Goal: Transaction & Acquisition: Purchase product/service

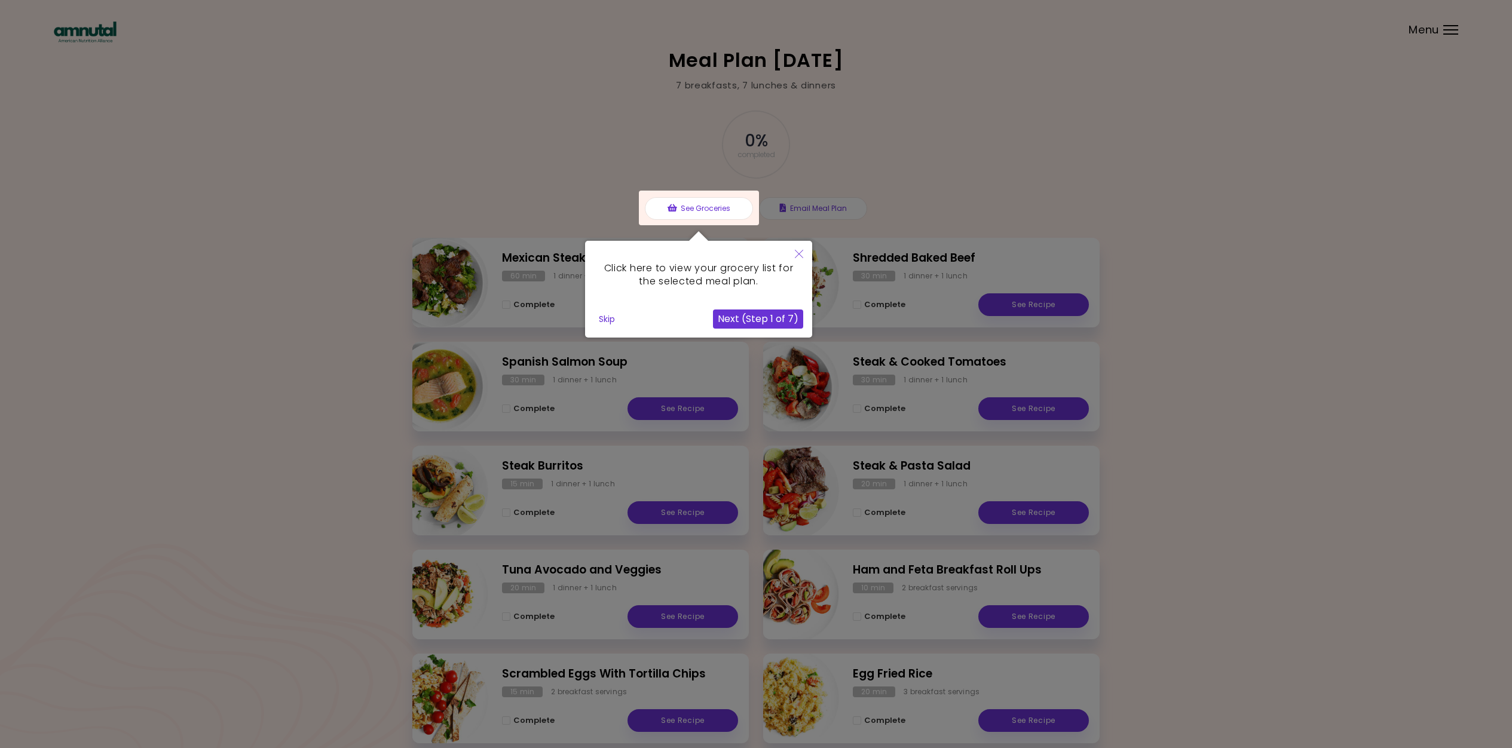
click at [783, 317] on button "Next (Step 1 of 7)" at bounding box center [758, 319] width 90 height 19
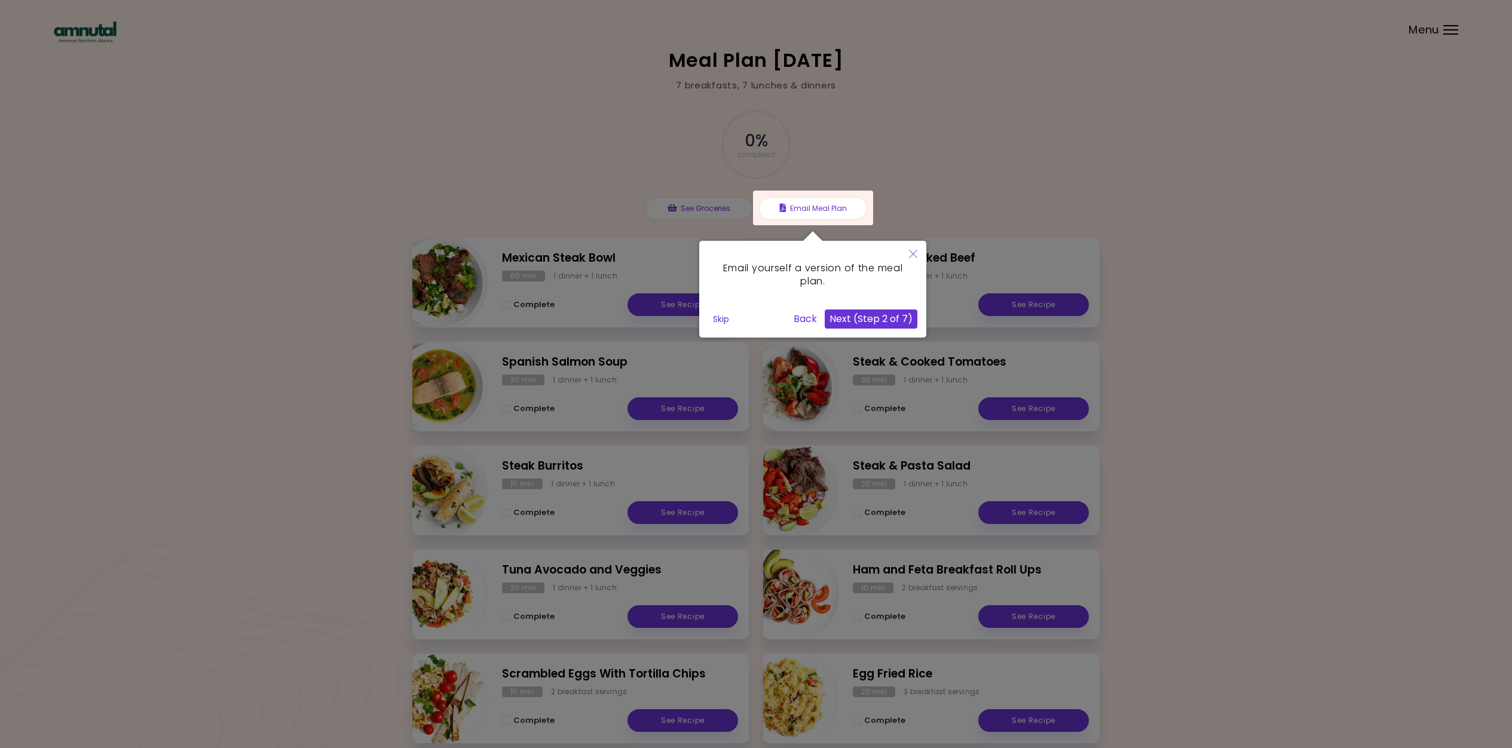
click at [912, 253] on icon "Close" at bounding box center [913, 254] width 8 height 8
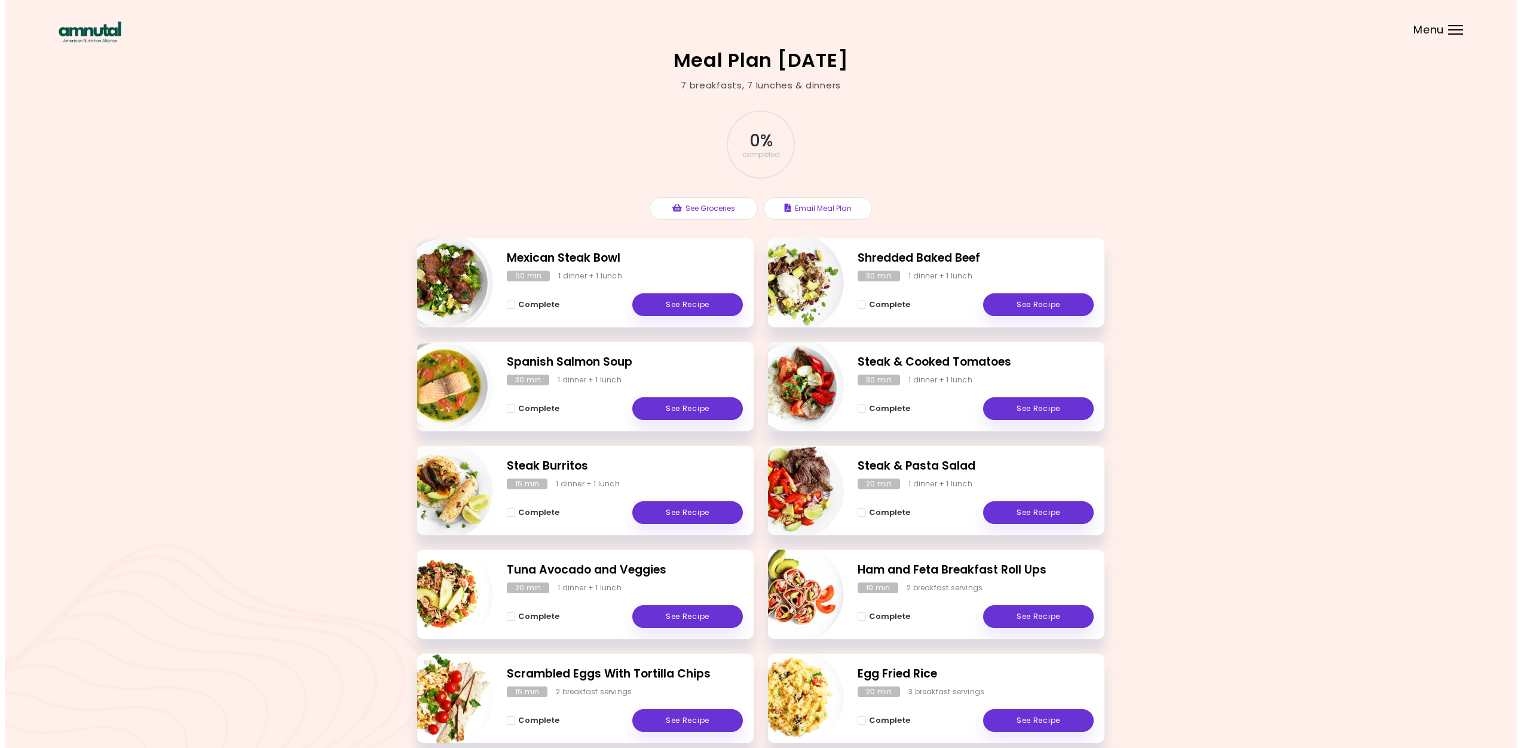
scroll to position [60, 0]
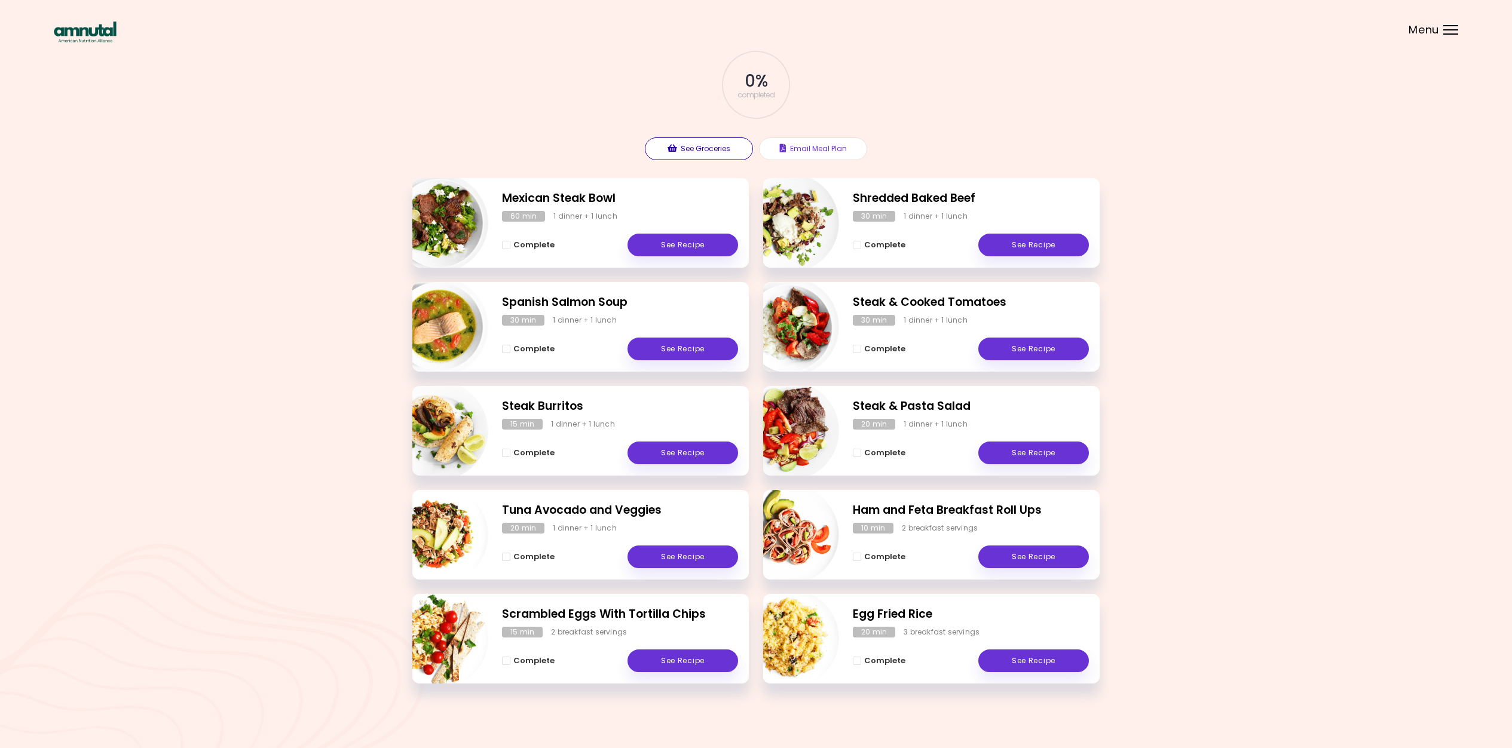
click at [726, 148] on button "See Groceries" at bounding box center [699, 148] width 108 height 23
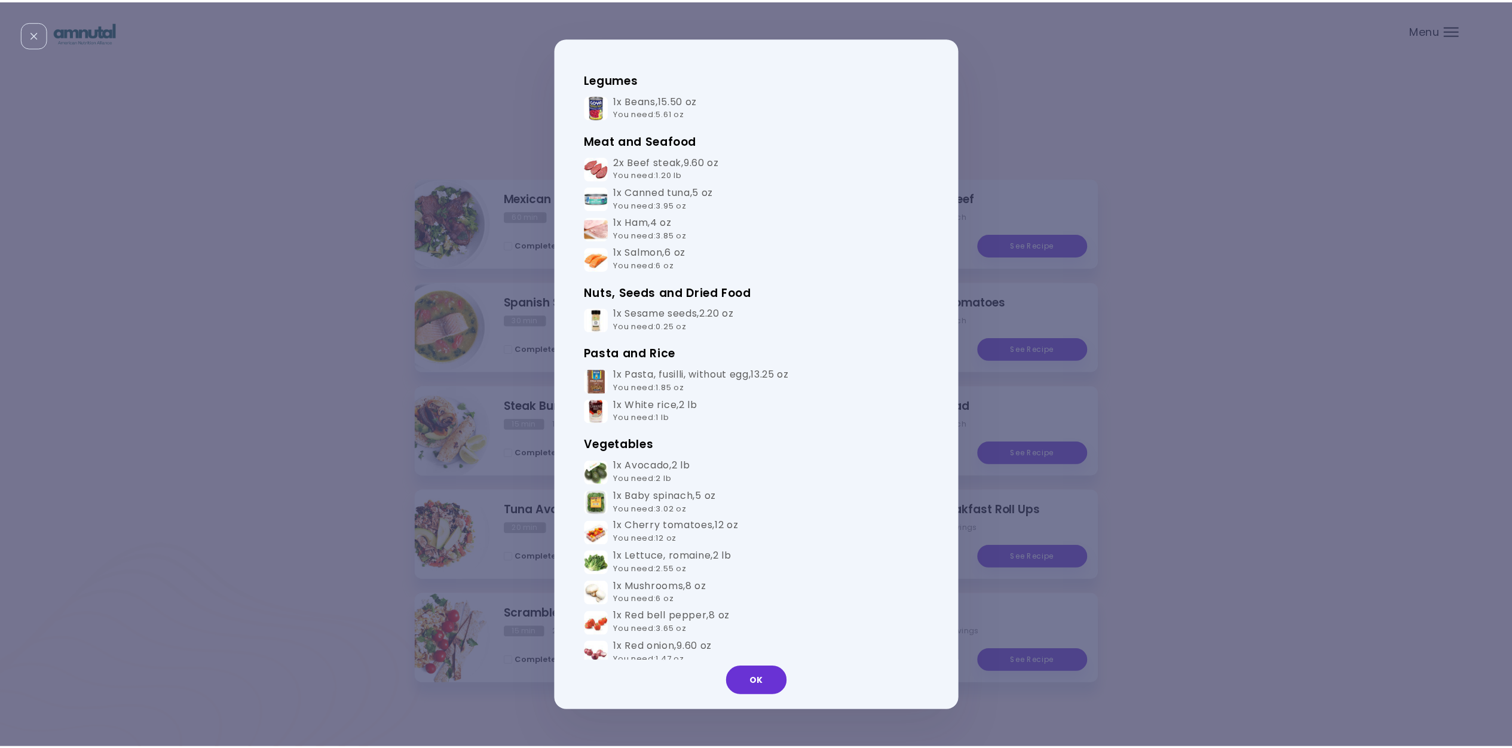
scroll to position [766, 0]
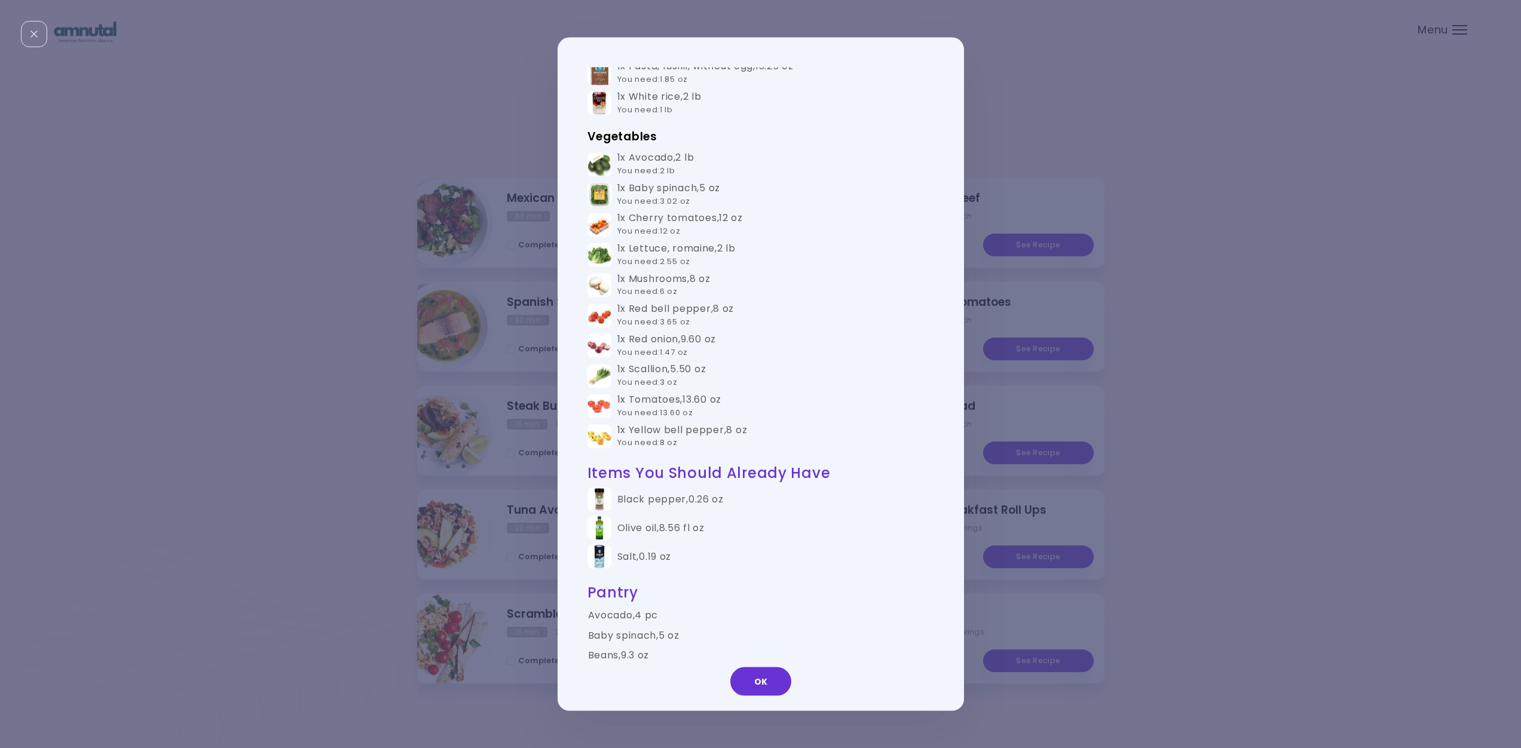
click at [1213, 198] on div "Groceries Please check the groceries you received to confirm they include the f…" at bounding box center [760, 374] width 1521 height 748
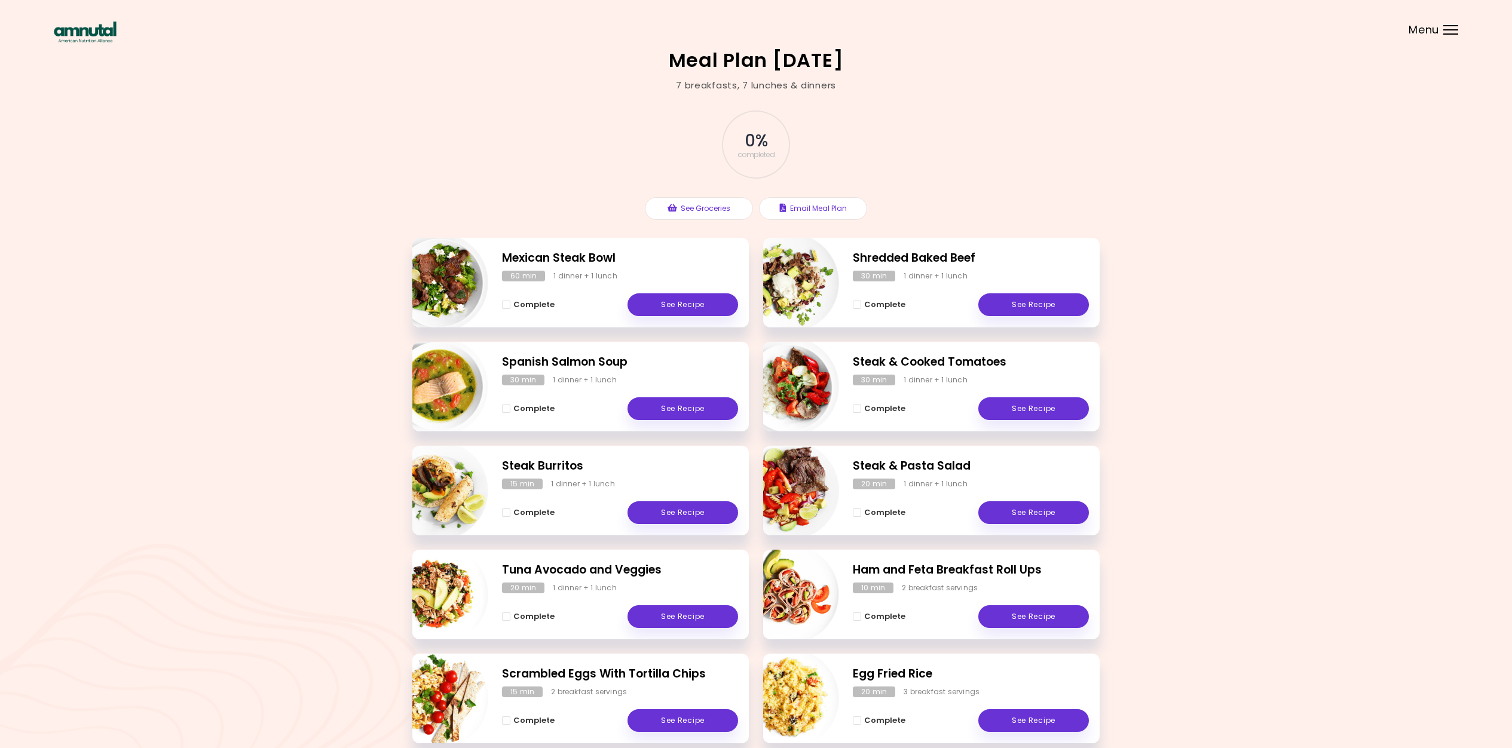
click at [1451, 28] on div "Menu" at bounding box center [1451, 30] width 15 height 10
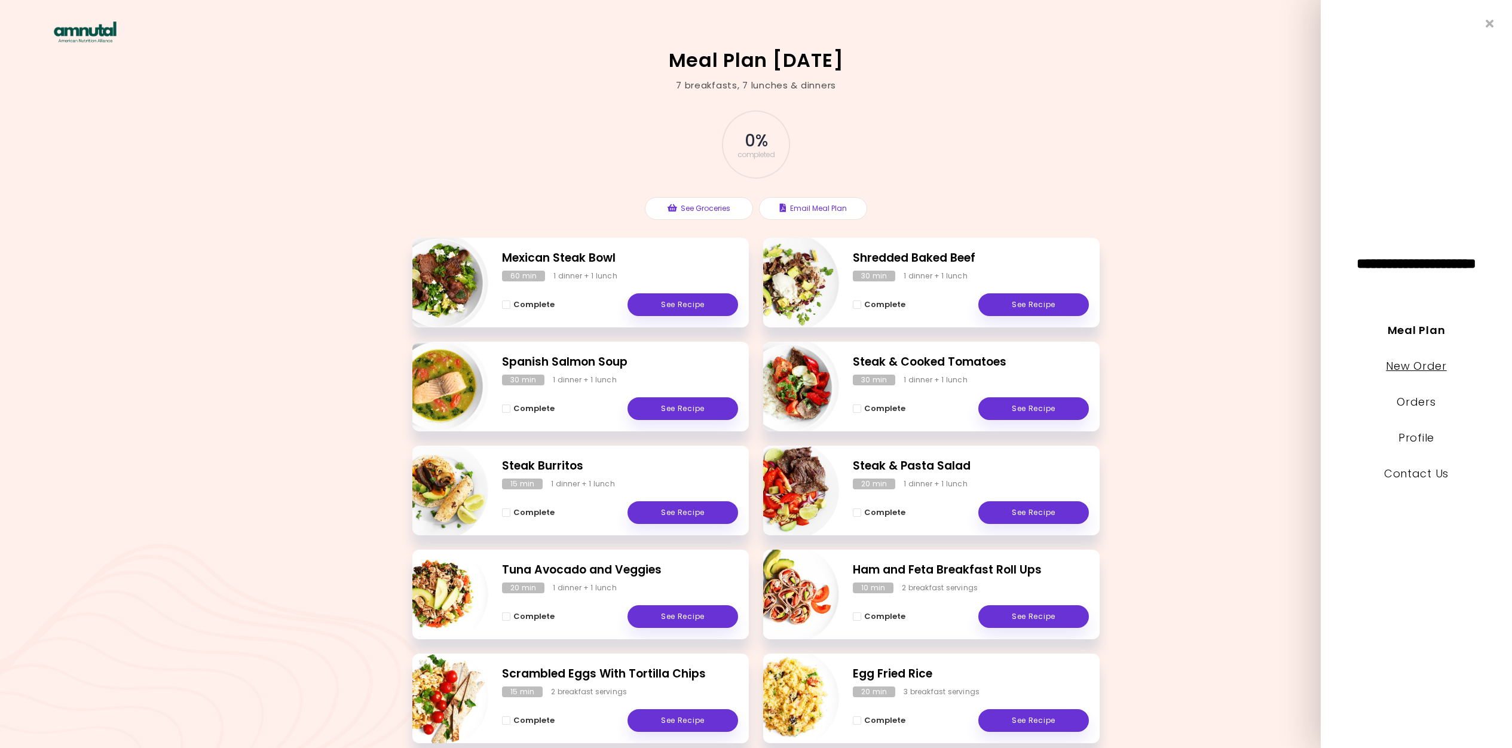
click at [1407, 366] on link "New Order" at bounding box center [1416, 366] width 60 height 15
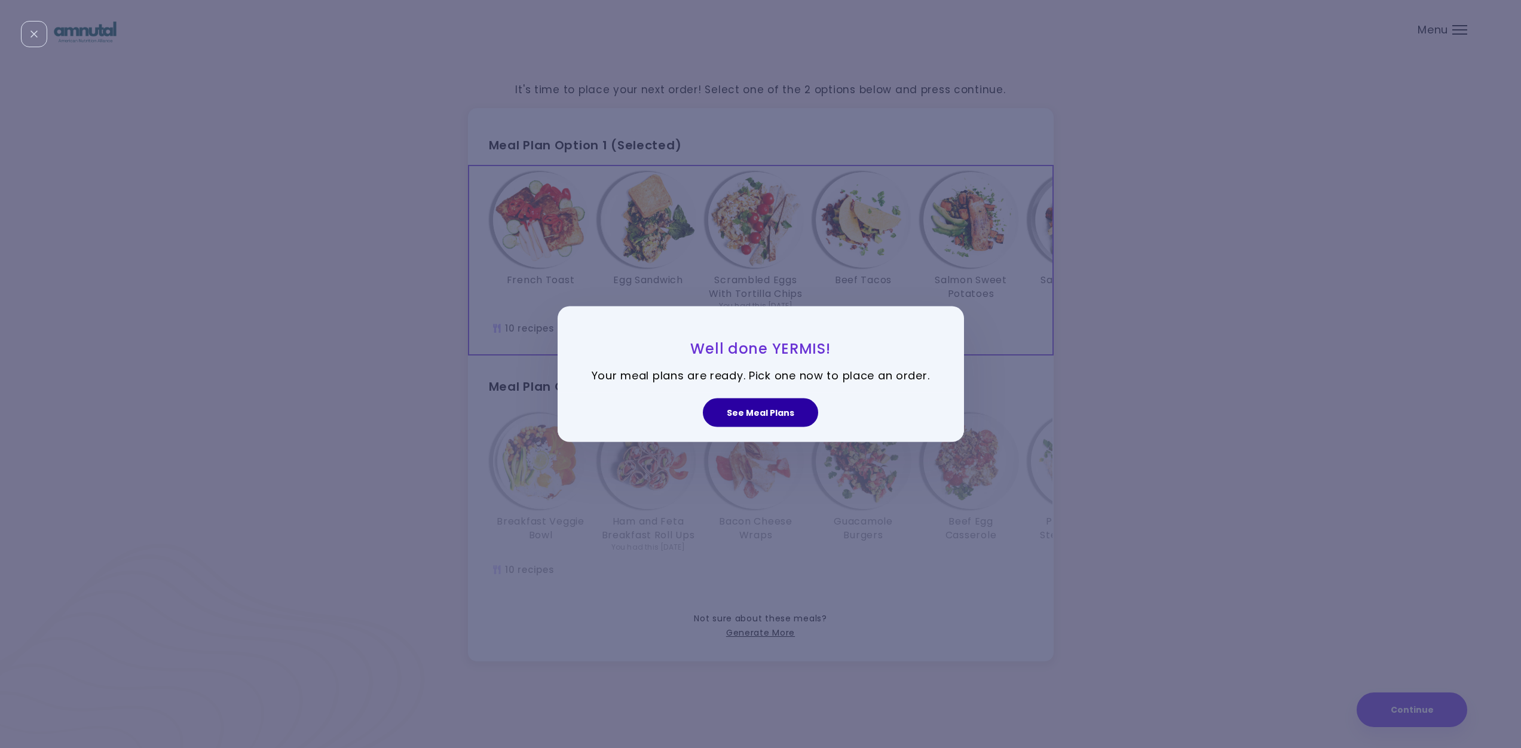
click at [758, 418] on button "See Meal Plans" at bounding box center [760, 412] width 115 height 29
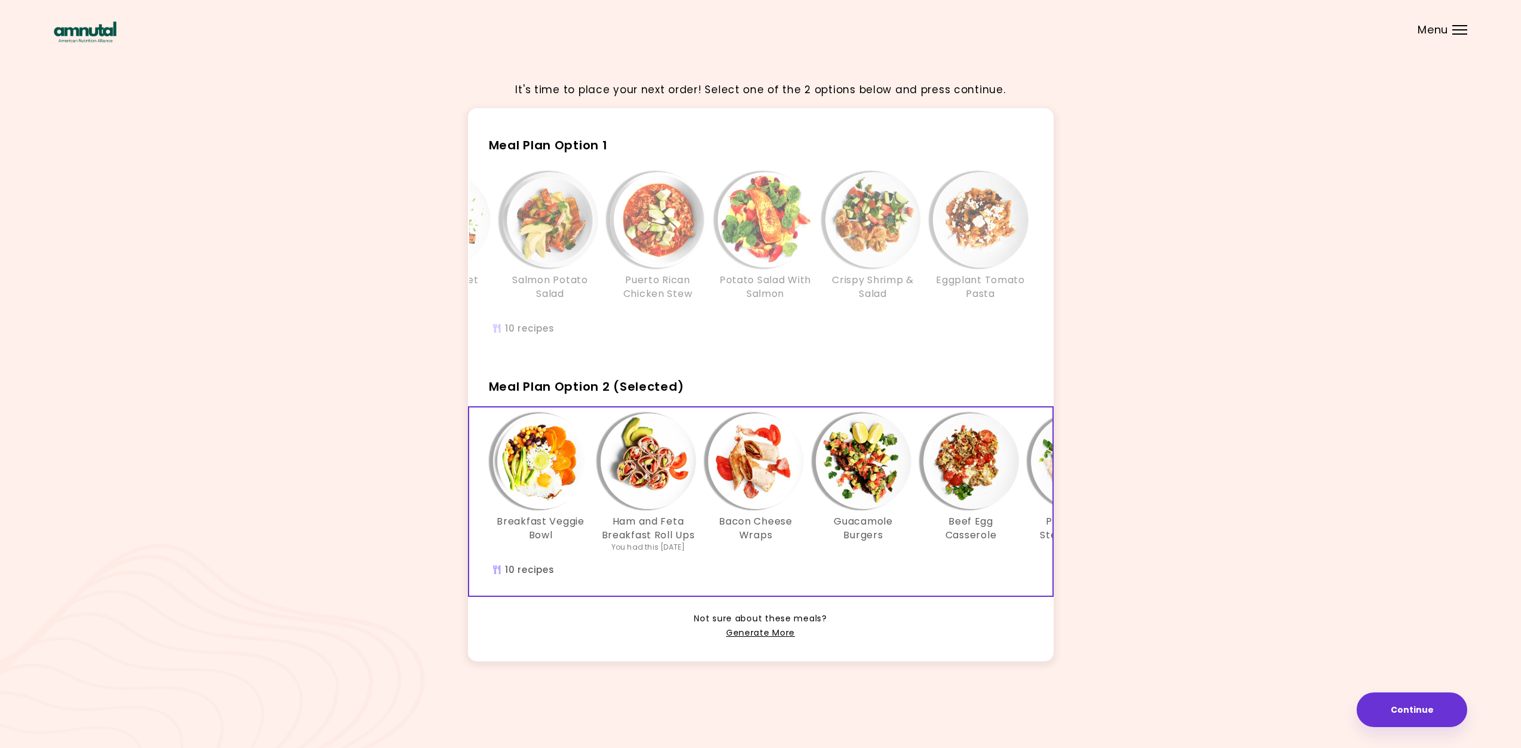
scroll to position [0, 528]
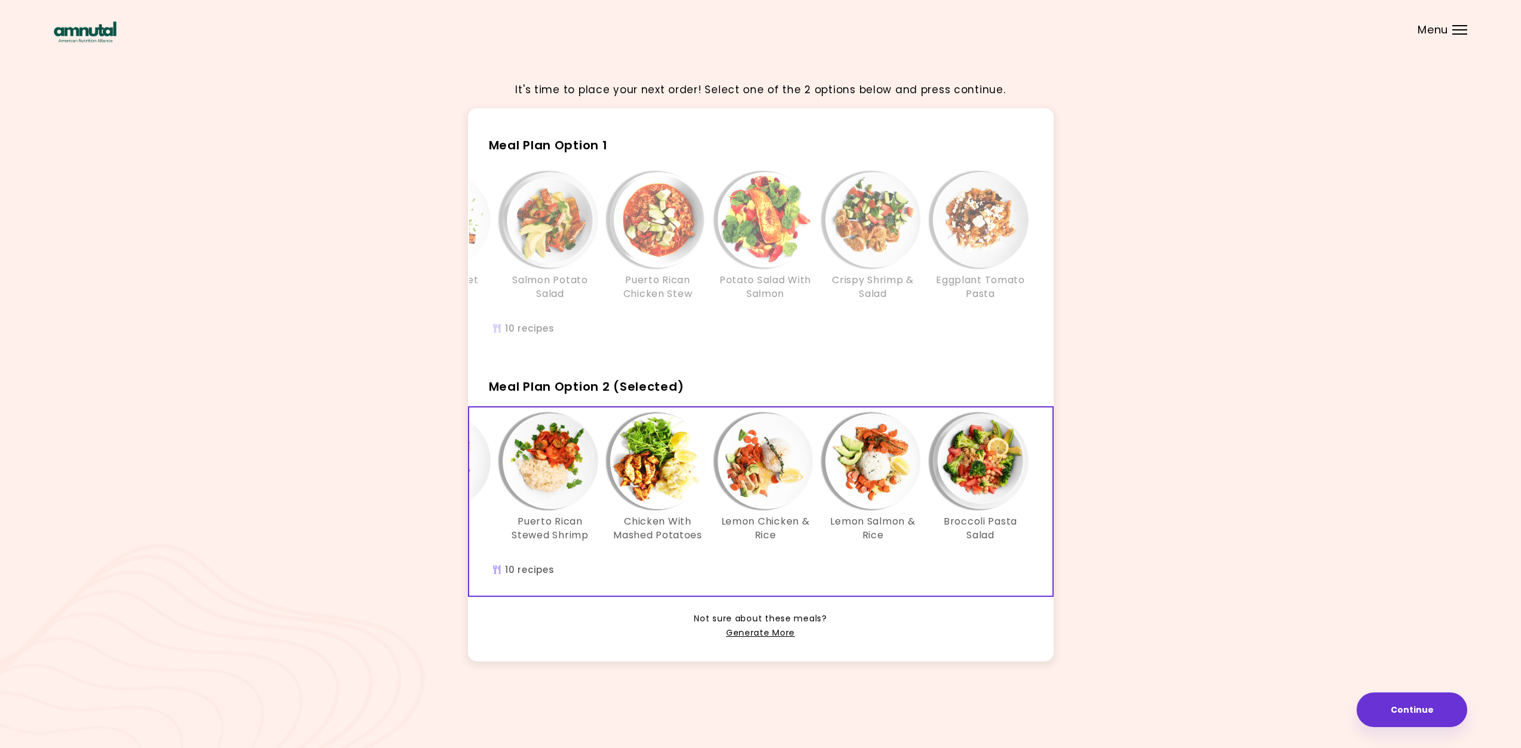
click at [531, 453] on img "Info - Puerto Rican Stewed Shrimp - Meal Plan Option 2 (Selected)" at bounding box center [551, 462] width 96 height 96
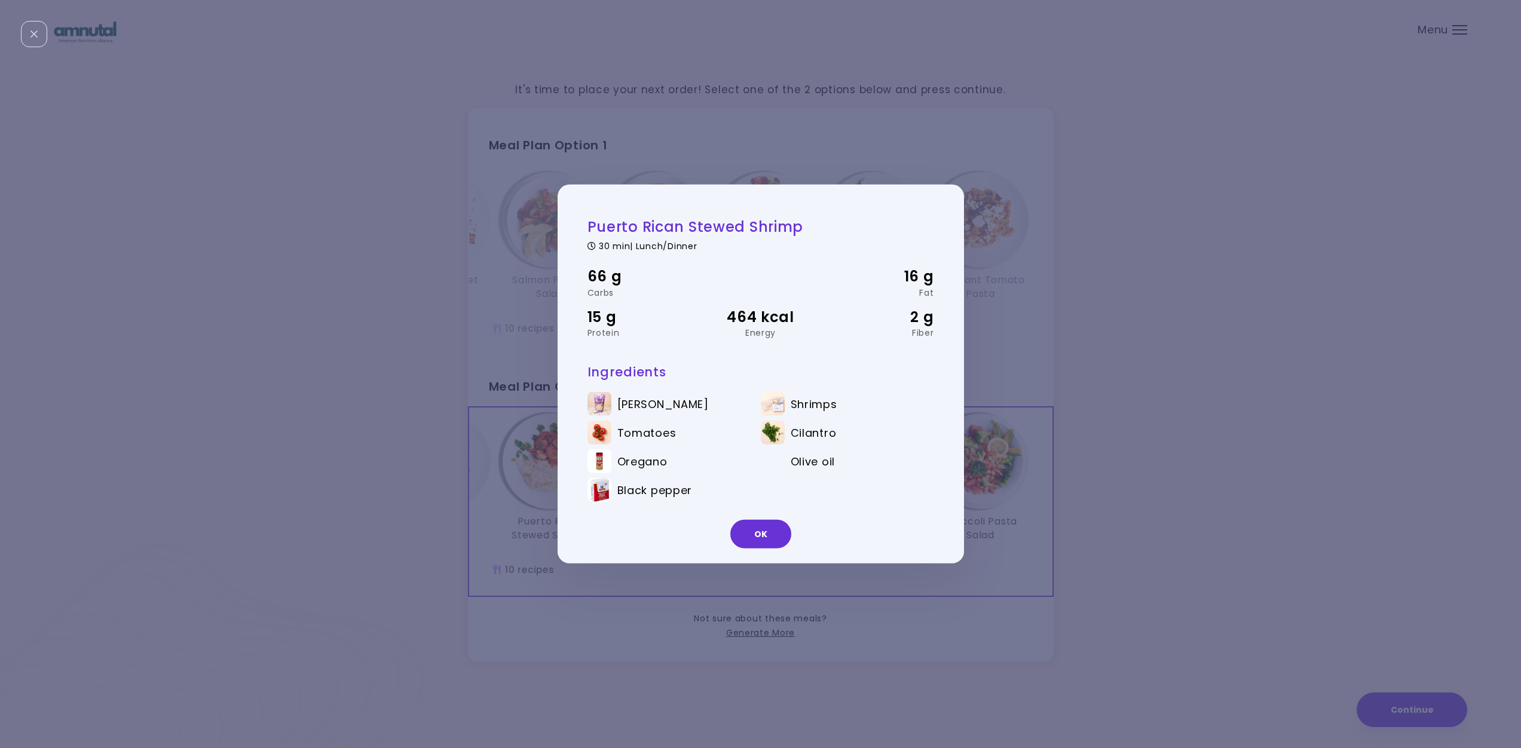
click at [763, 535] on button "OK" at bounding box center [760, 534] width 61 height 29
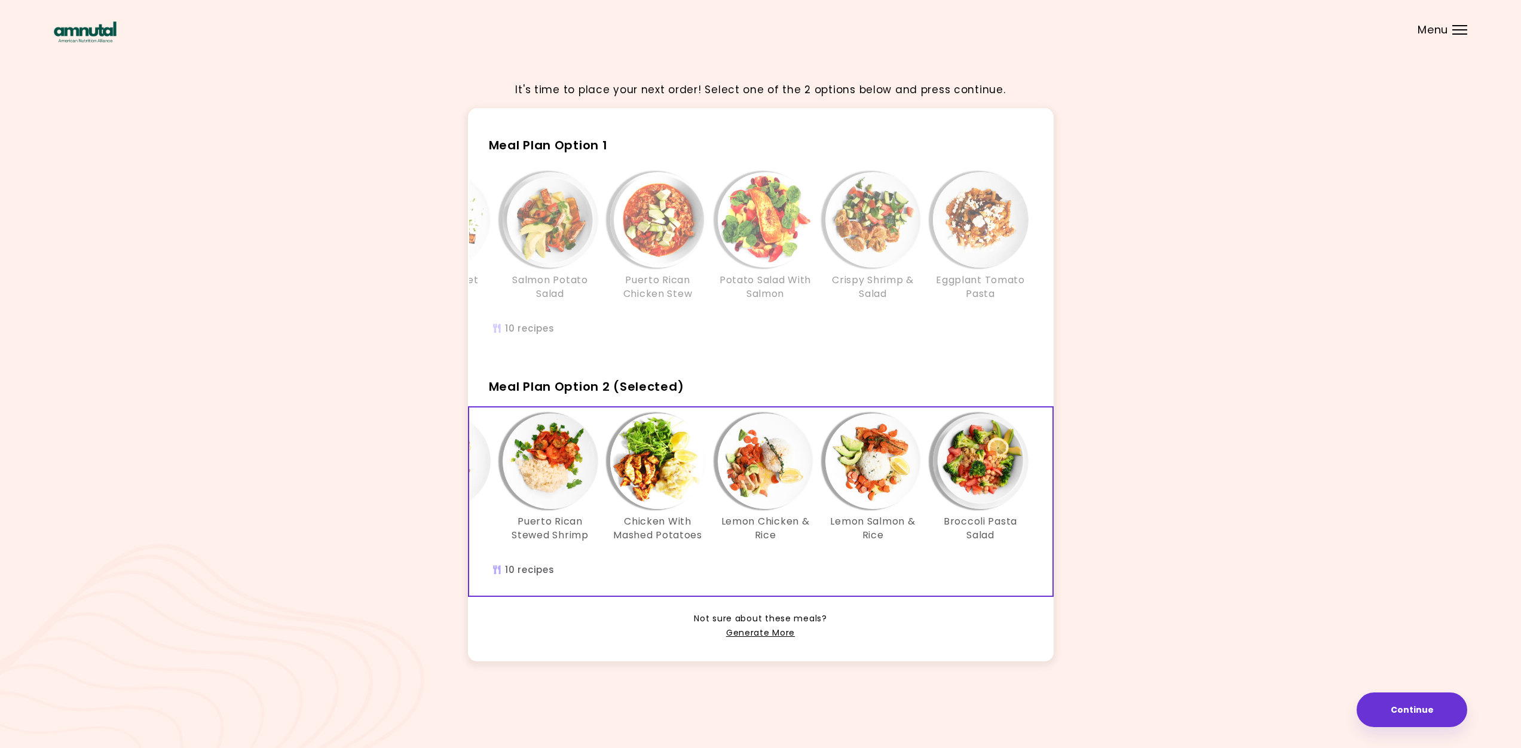
click at [1414, 708] on button "Continue" at bounding box center [1412, 710] width 111 height 35
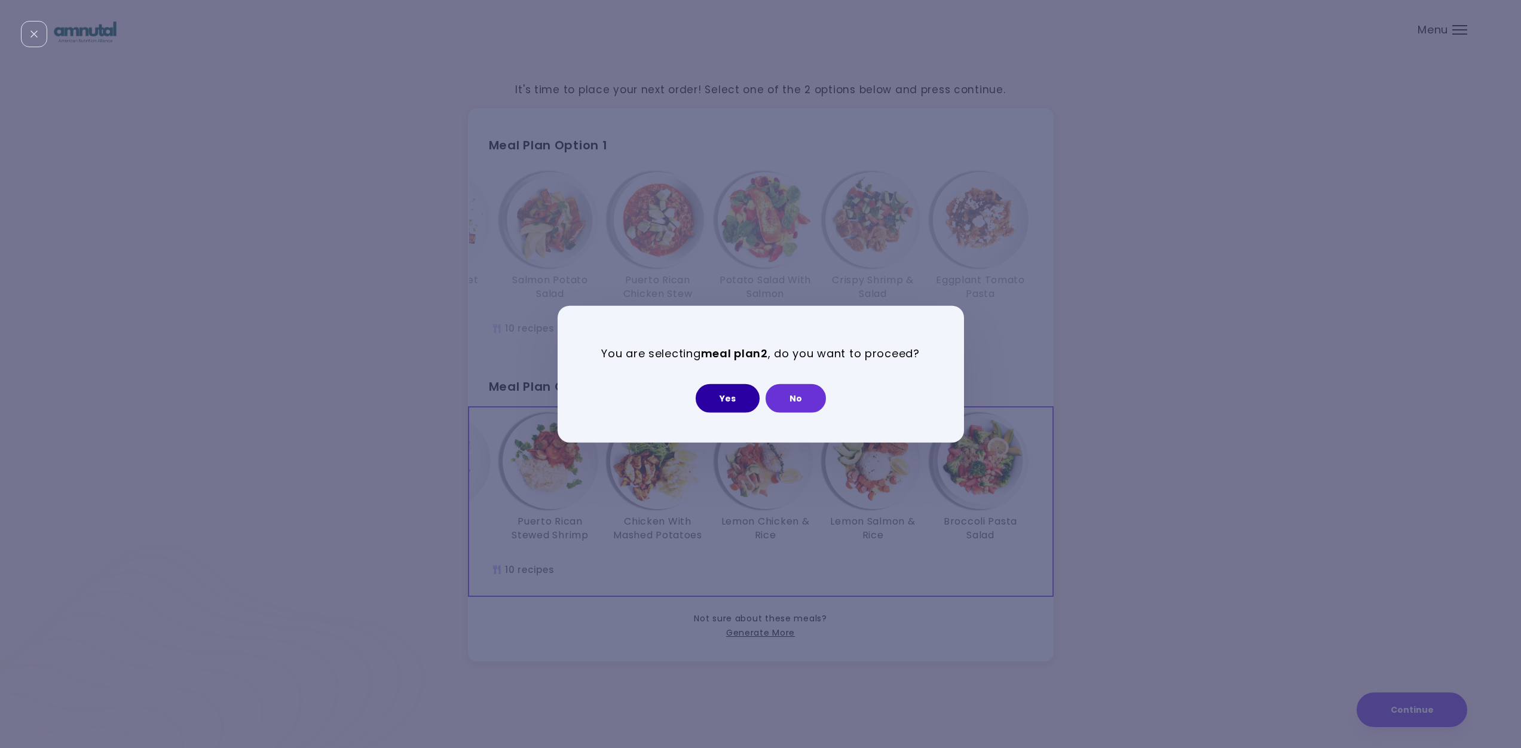
click at [722, 397] on button "Yes" at bounding box center [728, 398] width 64 height 29
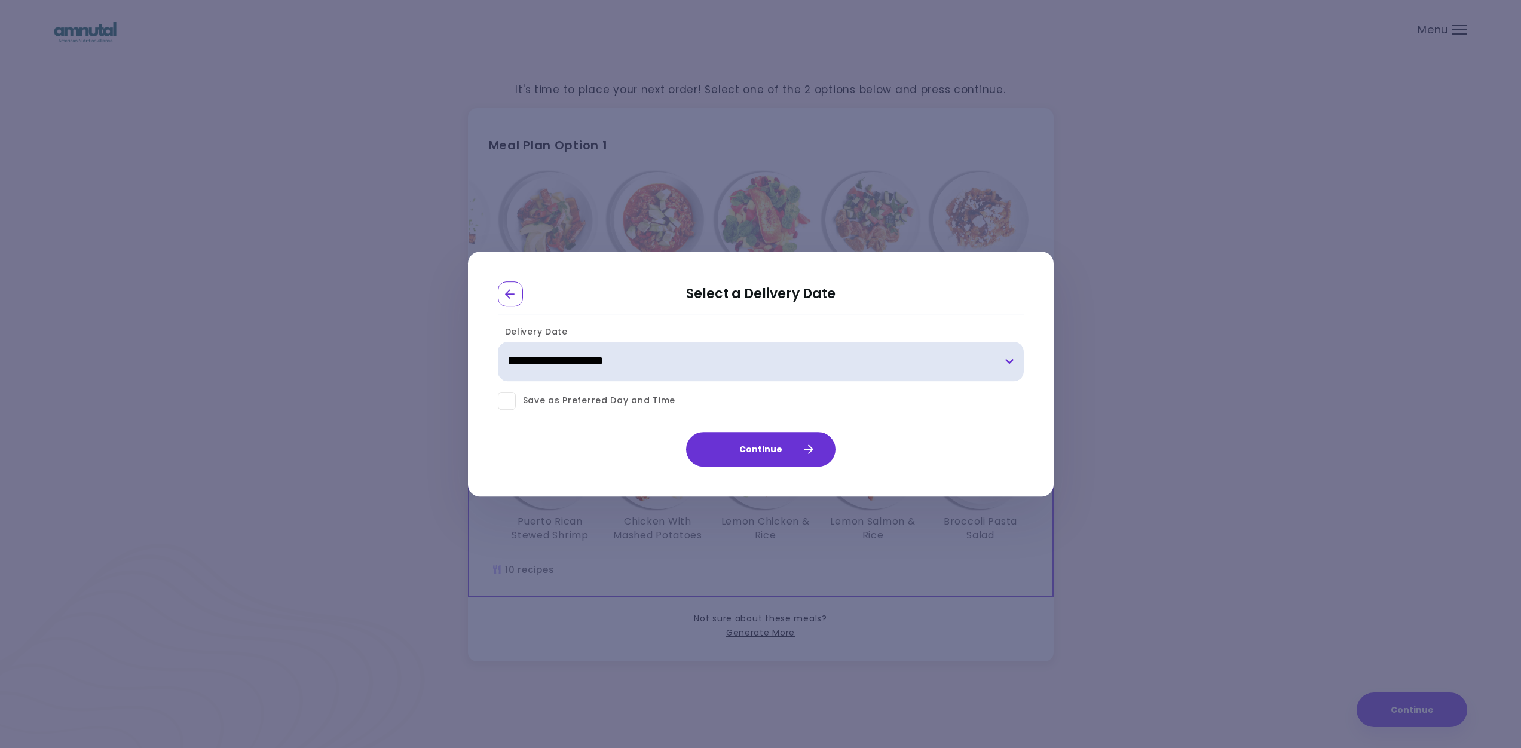
select select "**********"
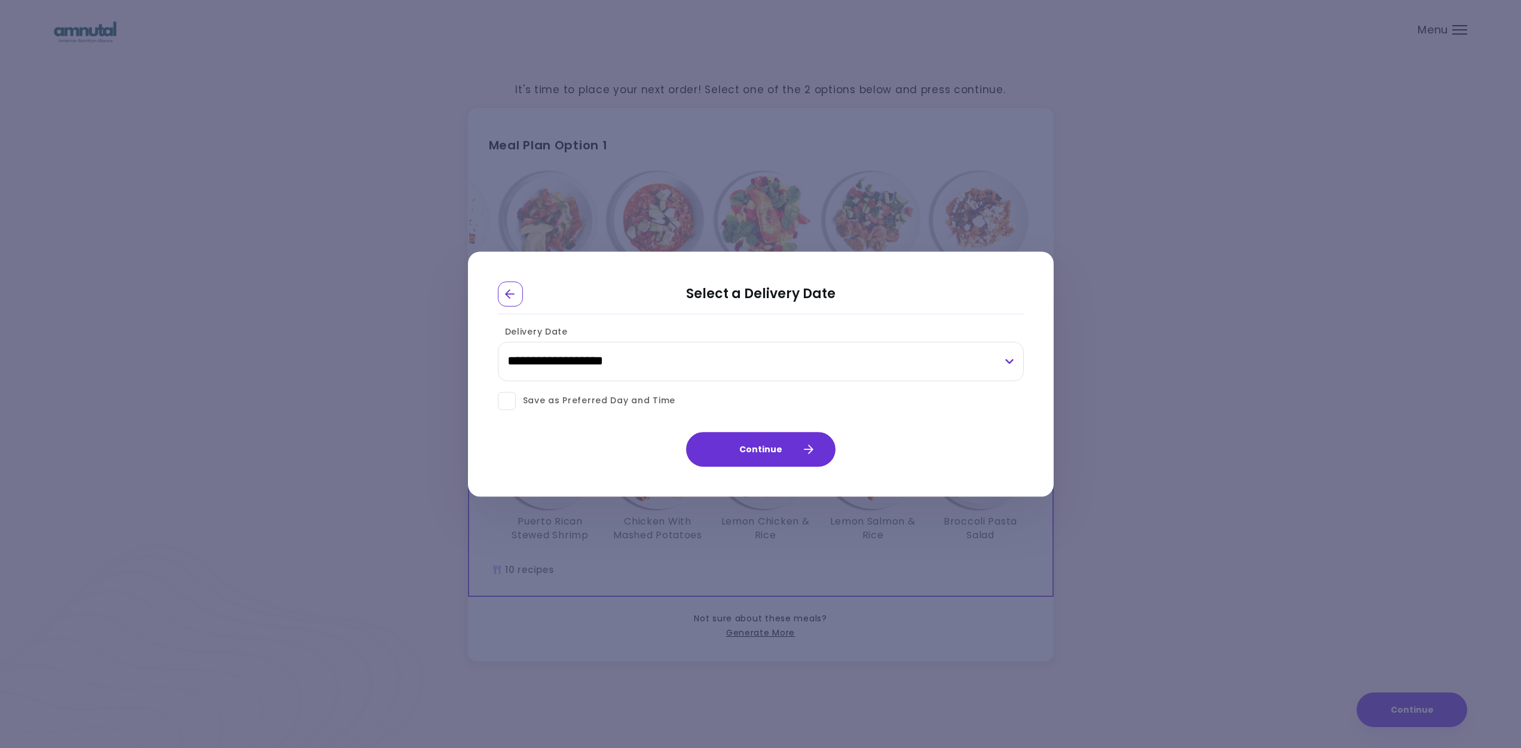
click at [506, 401] on span at bounding box center [507, 401] width 18 height 18
click at [763, 451] on button "Continue" at bounding box center [760, 449] width 149 height 35
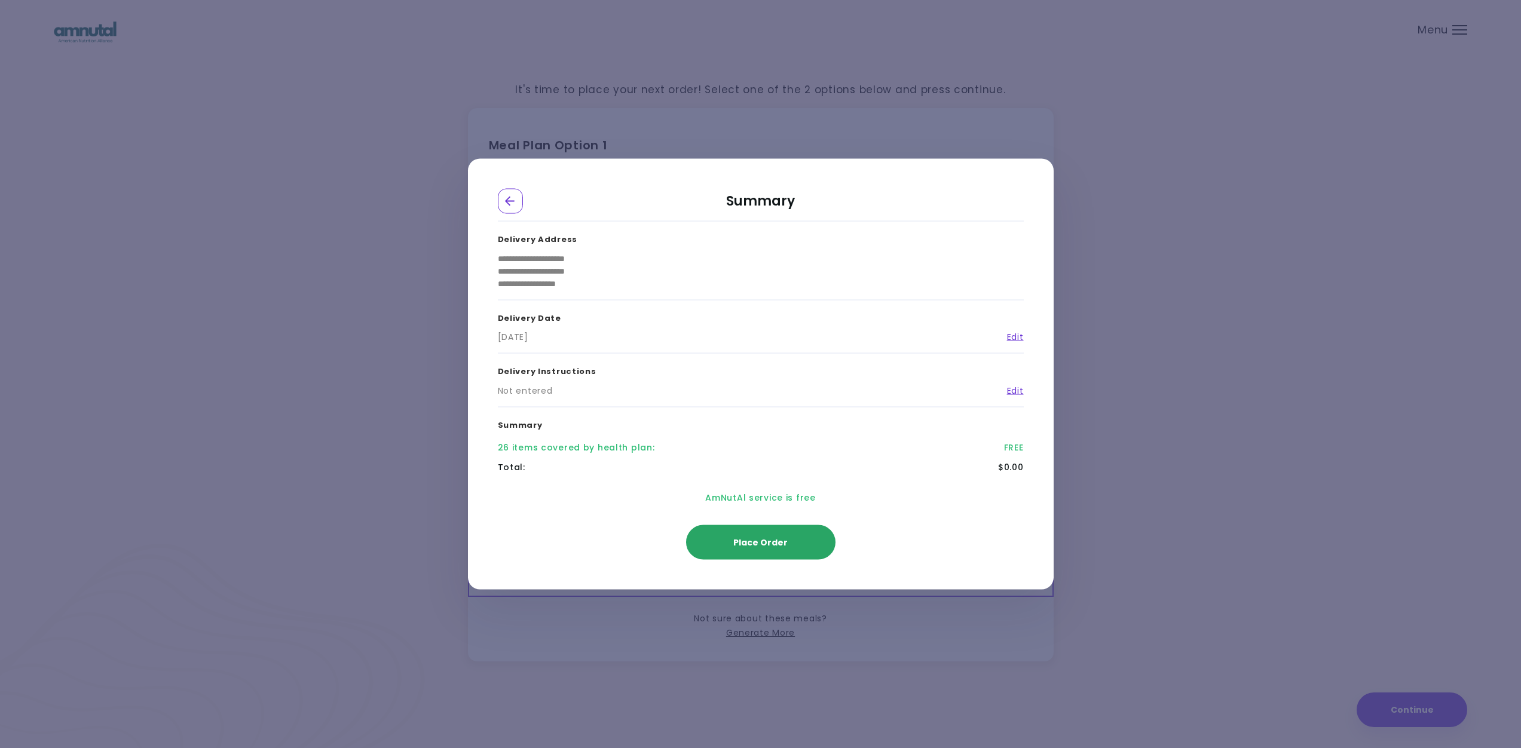
click at [773, 549] on button "Place Order" at bounding box center [760, 542] width 149 height 35
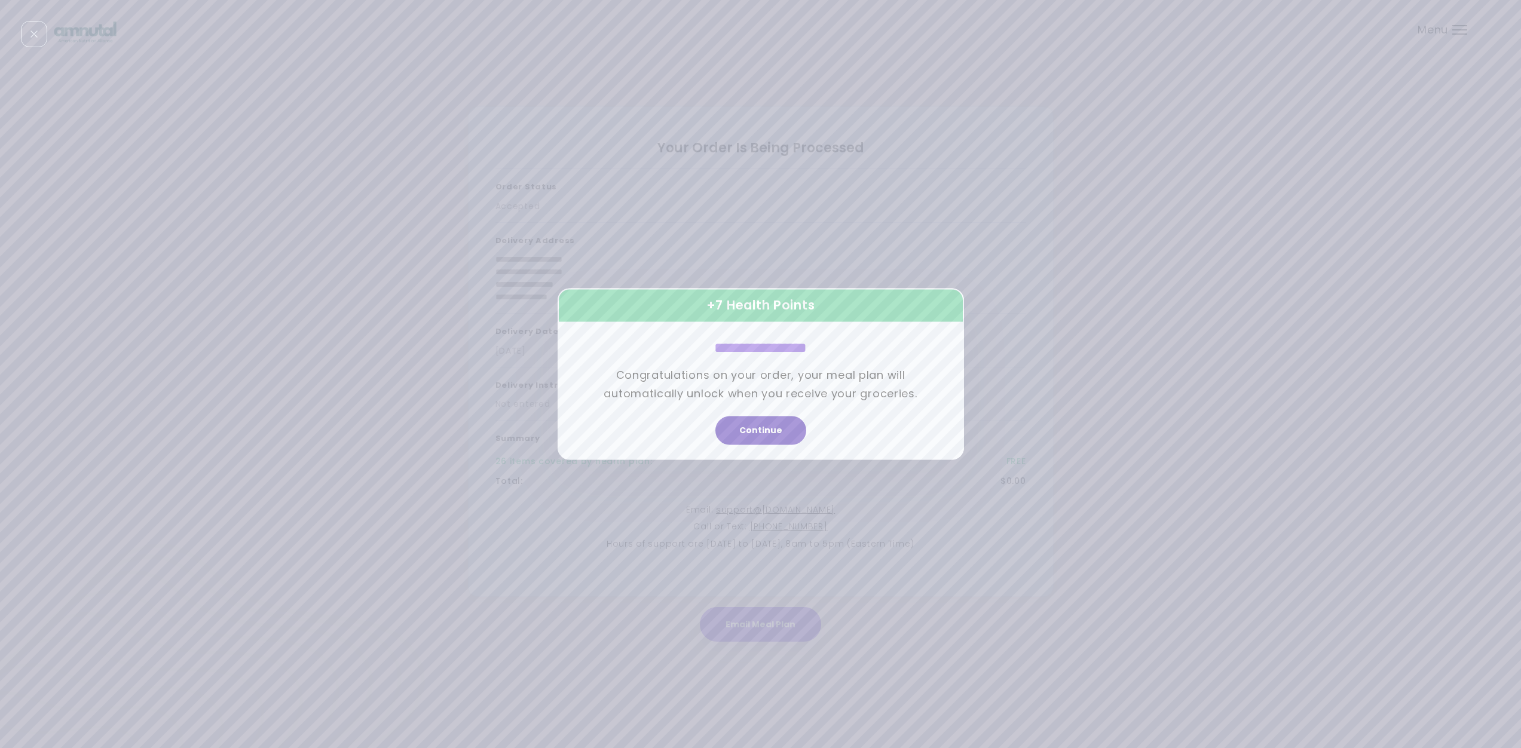
click at [751, 433] on button "Continue" at bounding box center [761, 431] width 91 height 29
